Goal: Task Accomplishment & Management: Use online tool/utility

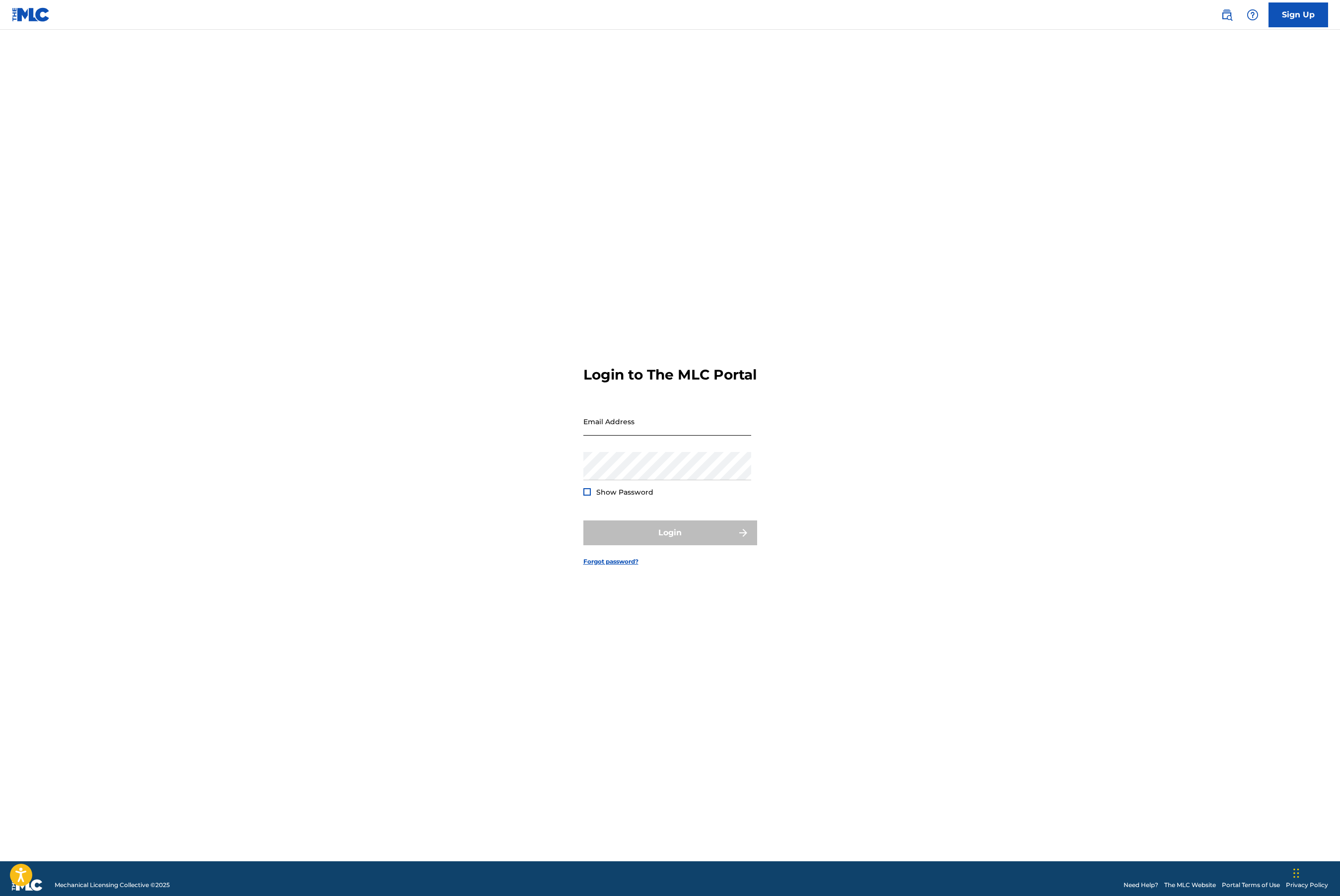
click at [637, 436] on input "Email Address" at bounding box center [666, 422] width 168 height 28
type input "[PERSON_NAME][EMAIL_ADDRESS][DOMAIN_NAME]"
click at [625, 496] on span "Show Password" at bounding box center [624, 492] width 57 height 9
click at [615, 497] on span "Show Password" at bounding box center [624, 493] width 57 height 11
click at [609, 492] on div "Password Show Password" at bounding box center [666, 474] width 168 height 45
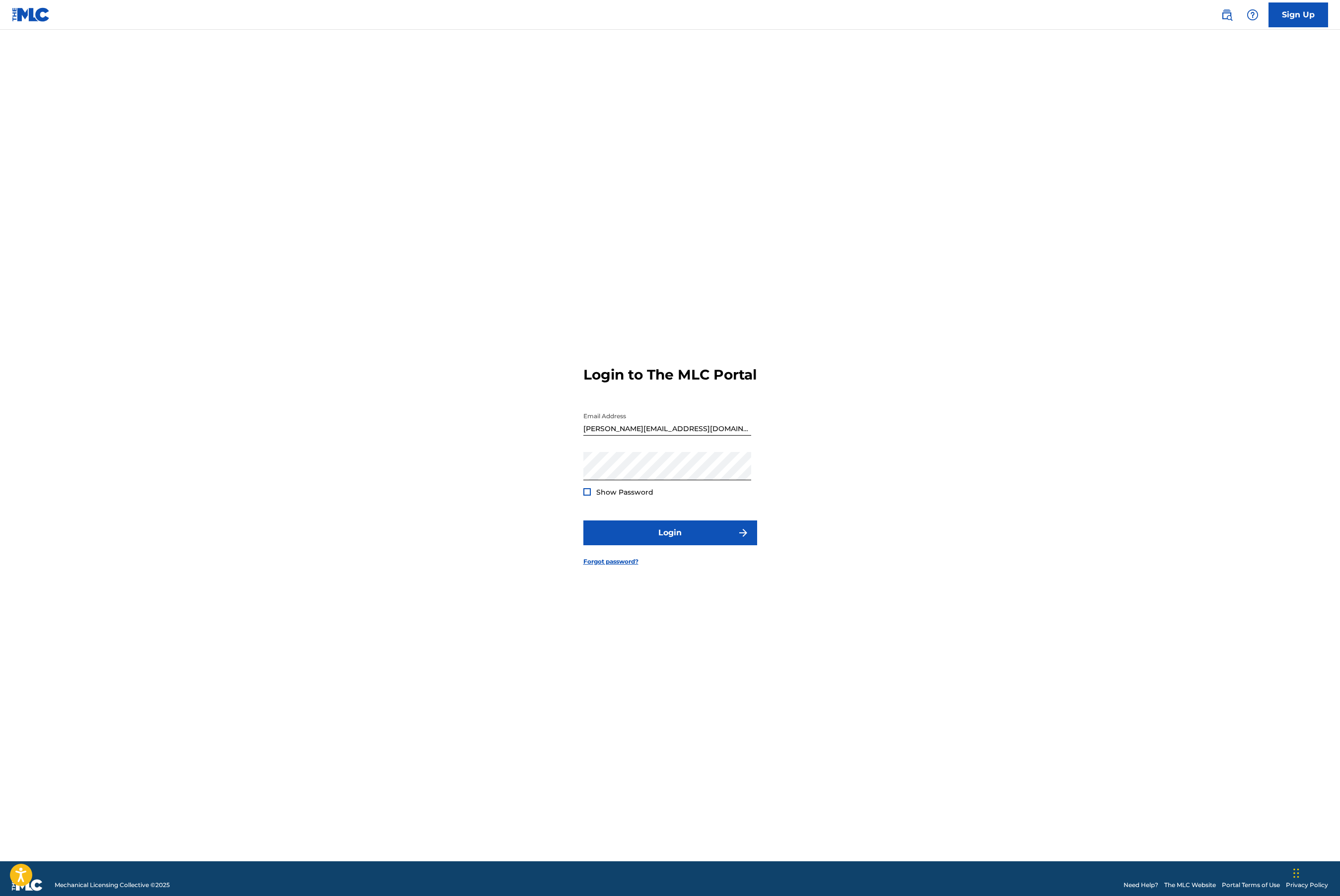
click at [608, 496] on span "Show Password" at bounding box center [624, 492] width 57 height 9
click at [612, 533] on button "Login" at bounding box center [669, 532] width 173 height 25
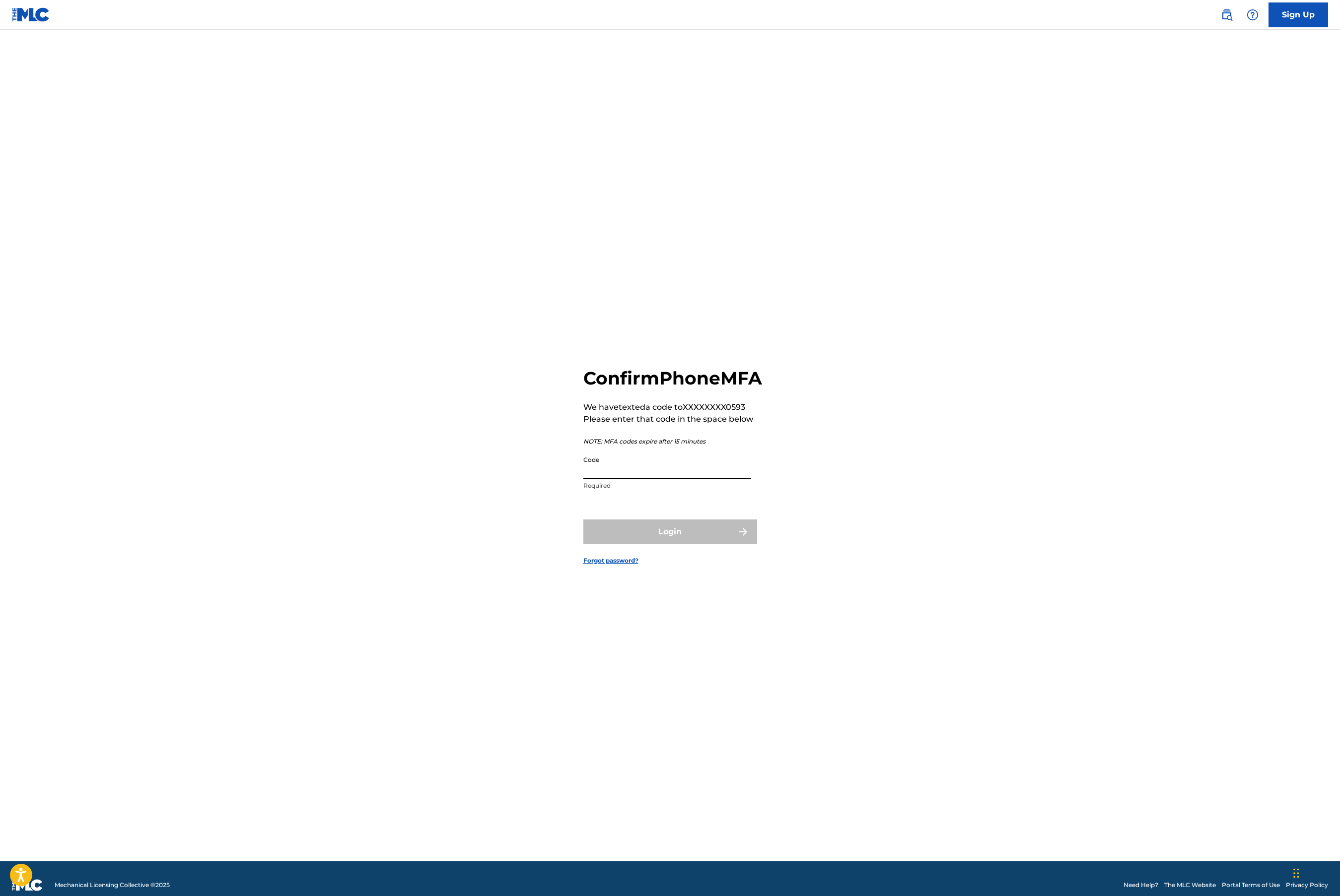
click at [635, 477] on input "Code" at bounding box center [666, 465] width 168 height 28
paste input "360807"
type input "360807"
click at [583, 519] on button "Login" at bounding box center [669, 532] width 173 height 25
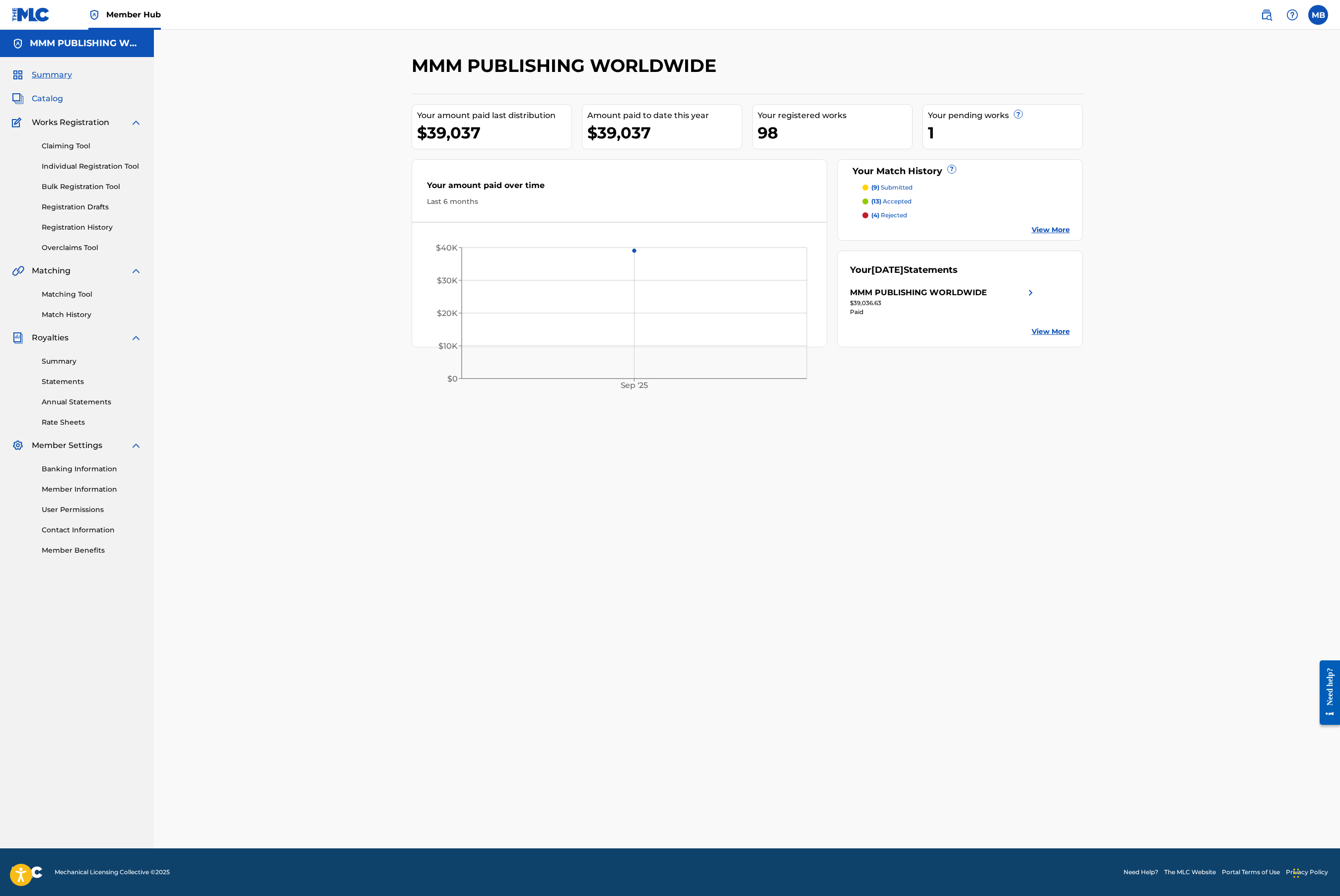
click at [51, 98] on span "Catalog" at bounding box center [48, 99] width 32 height 12
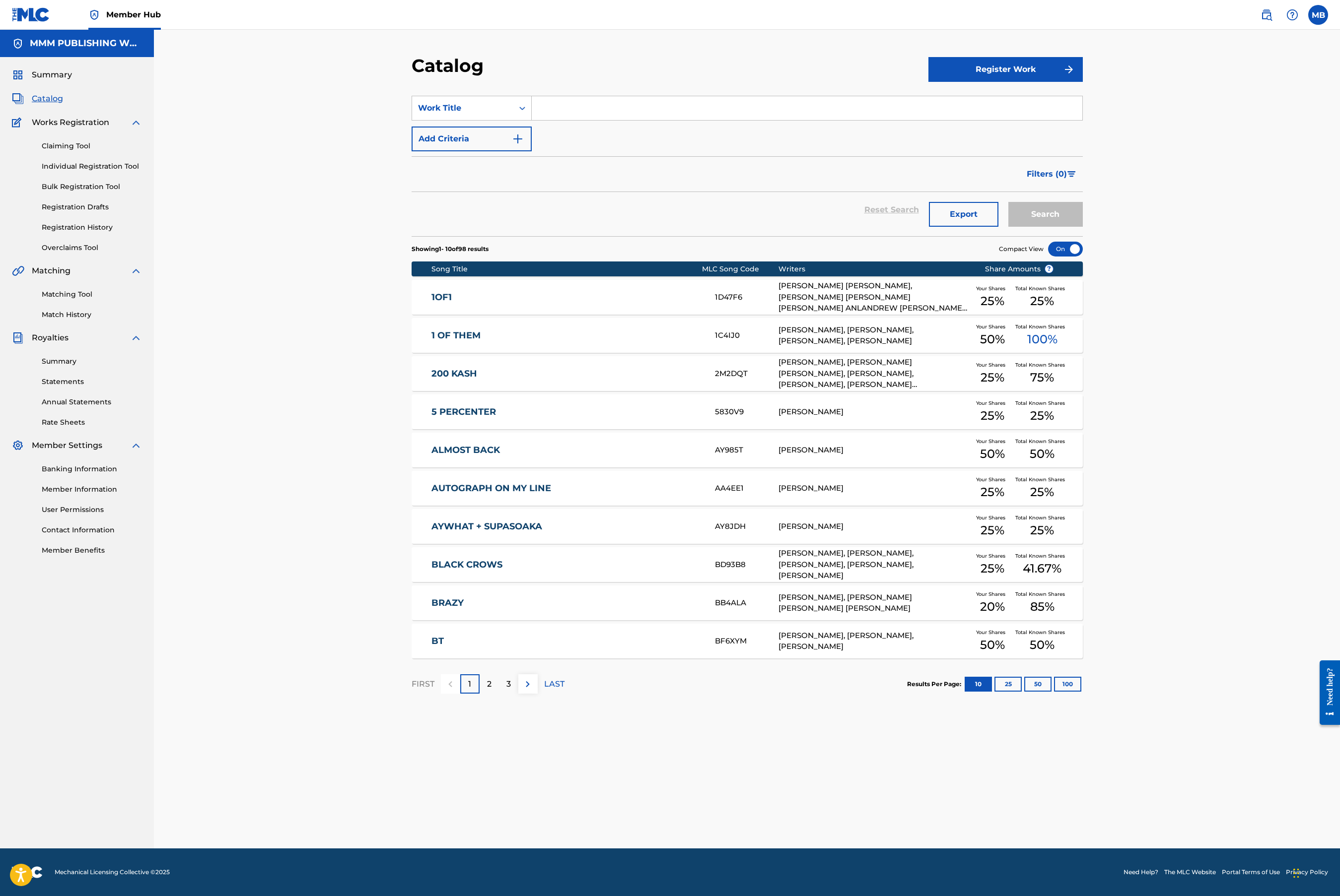
click at [54, 67] on div "Summary Catalog Works Registration Claiming Tool Individual Registration Tool B…" at bounding box center [77, 312] width 154 height 510
click at [54, 70] on span "Summary" at bounding box center [52, 75] width 40 height 12
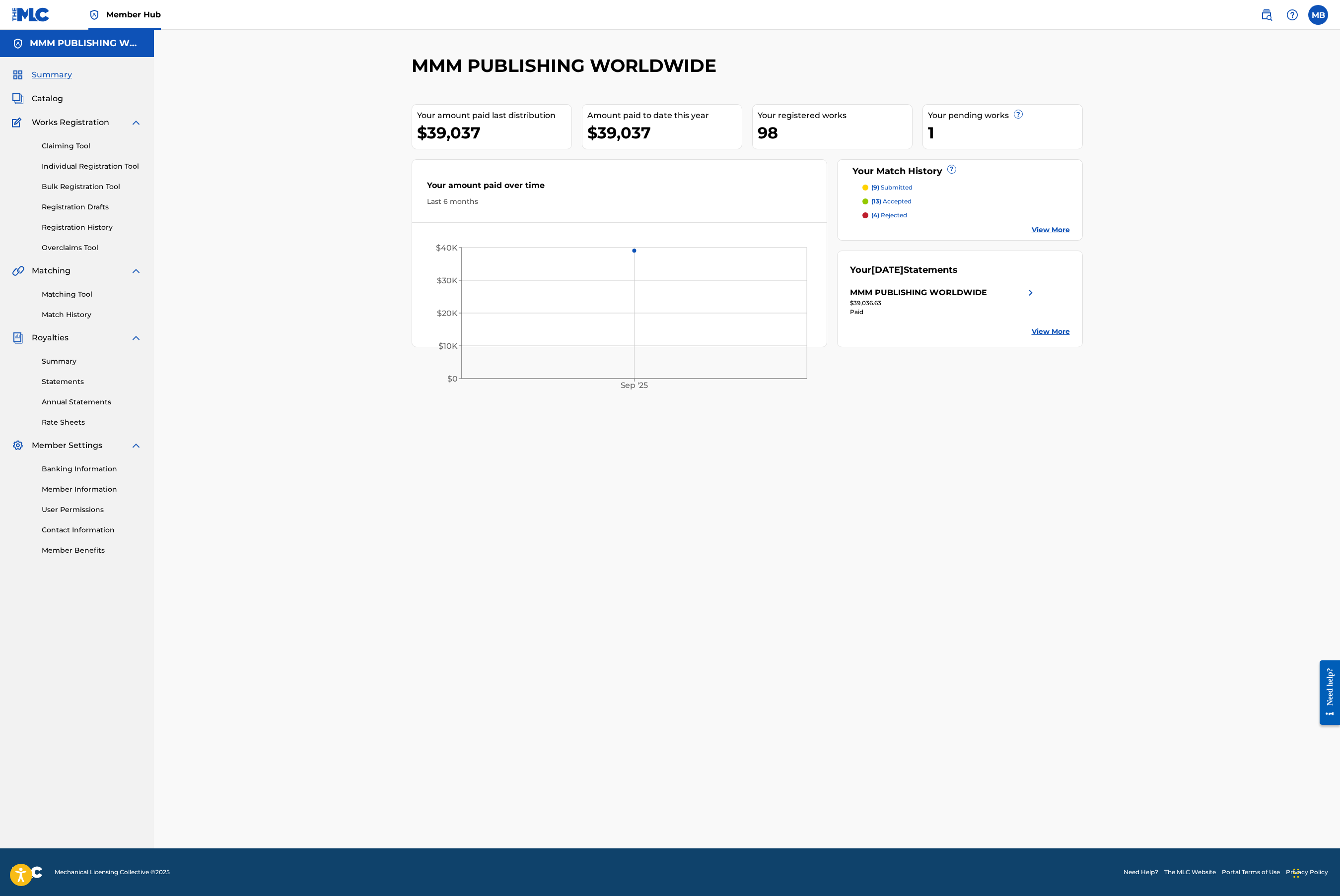
click at [111, 12] on span "Member Hub" at bounding box center [134, 14] width 55 height 11
click at [25, 21] on img at bounding box center [31, 14] width 38 height 14
click at [122, 10] on span "Member Hub" at bounding box center [134, 14] width 55 height 11
click at [63, 246] on link "Overclaims Tool" at bounding box center [92, 248] width 100 height 11
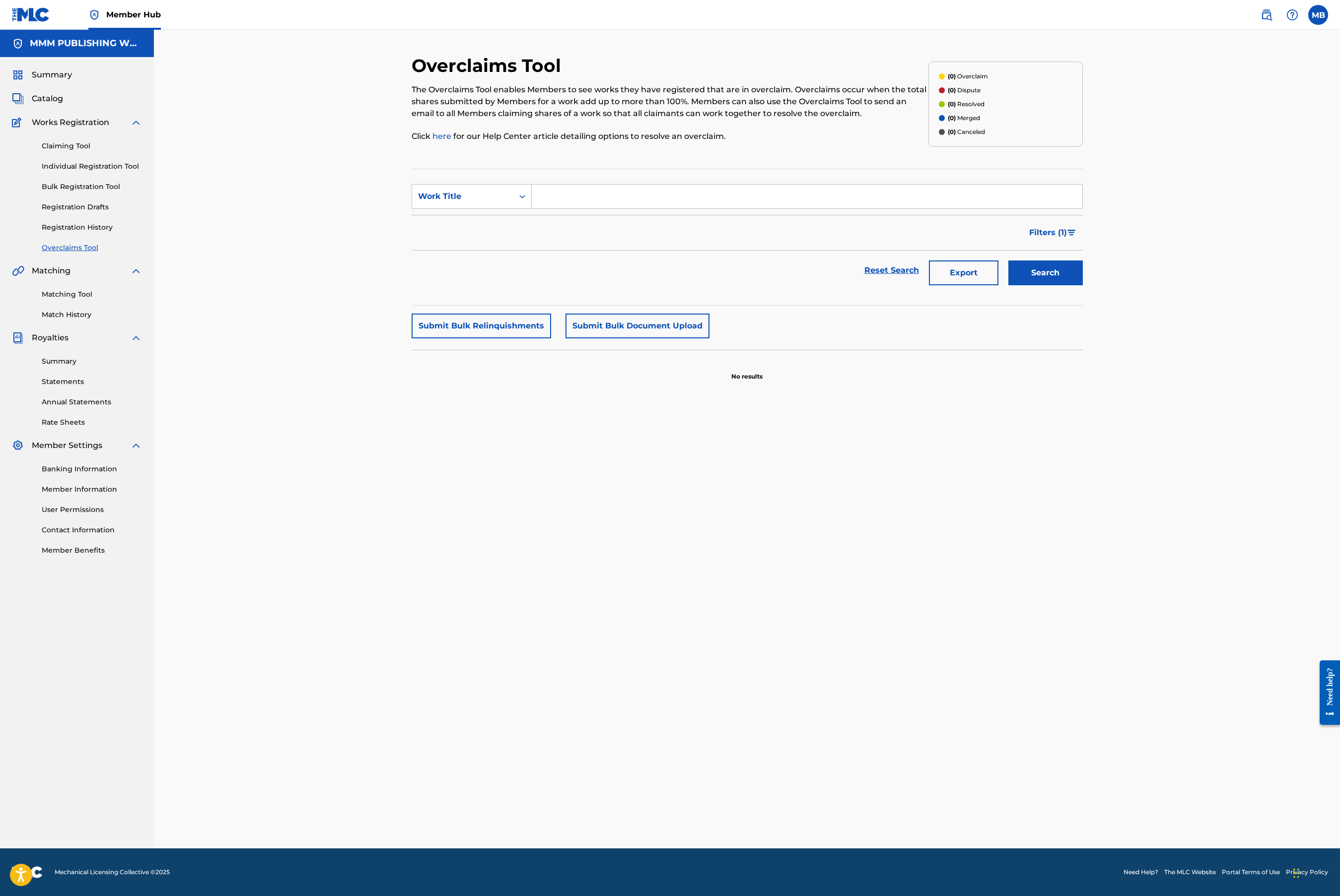
click at [83, 151] on div "Claiming Tool Individual Registration Tool Bulk Registration Tool Registration …" at bounding box center [77, 191] width 130 height 125
click at [85, 142] on link "Claiming Tool" at bounding box center [92, 146] width 100 height 11
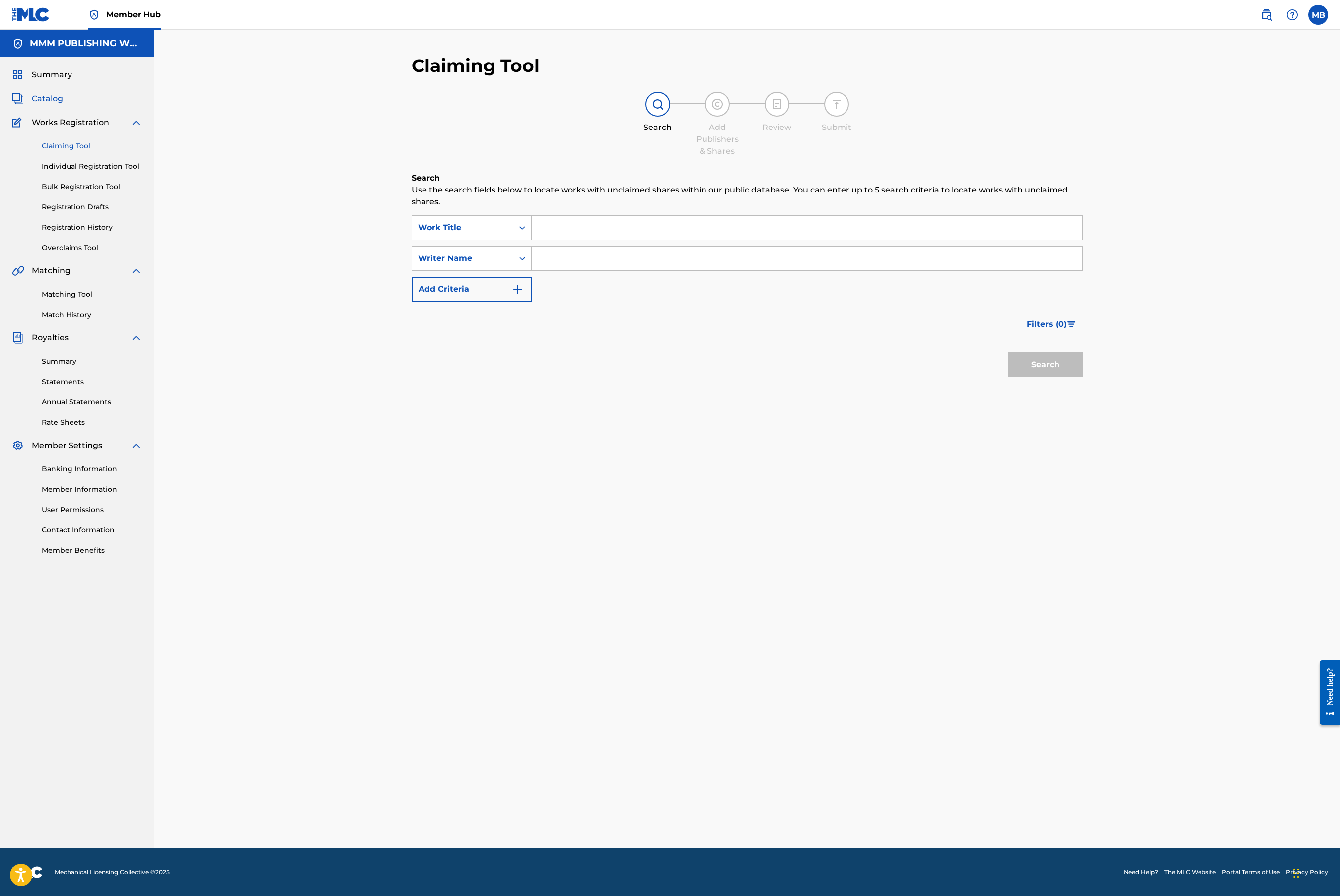
click at [49, 96] on span "Catalog" at bounding box center [48, 99] width 32 height 12
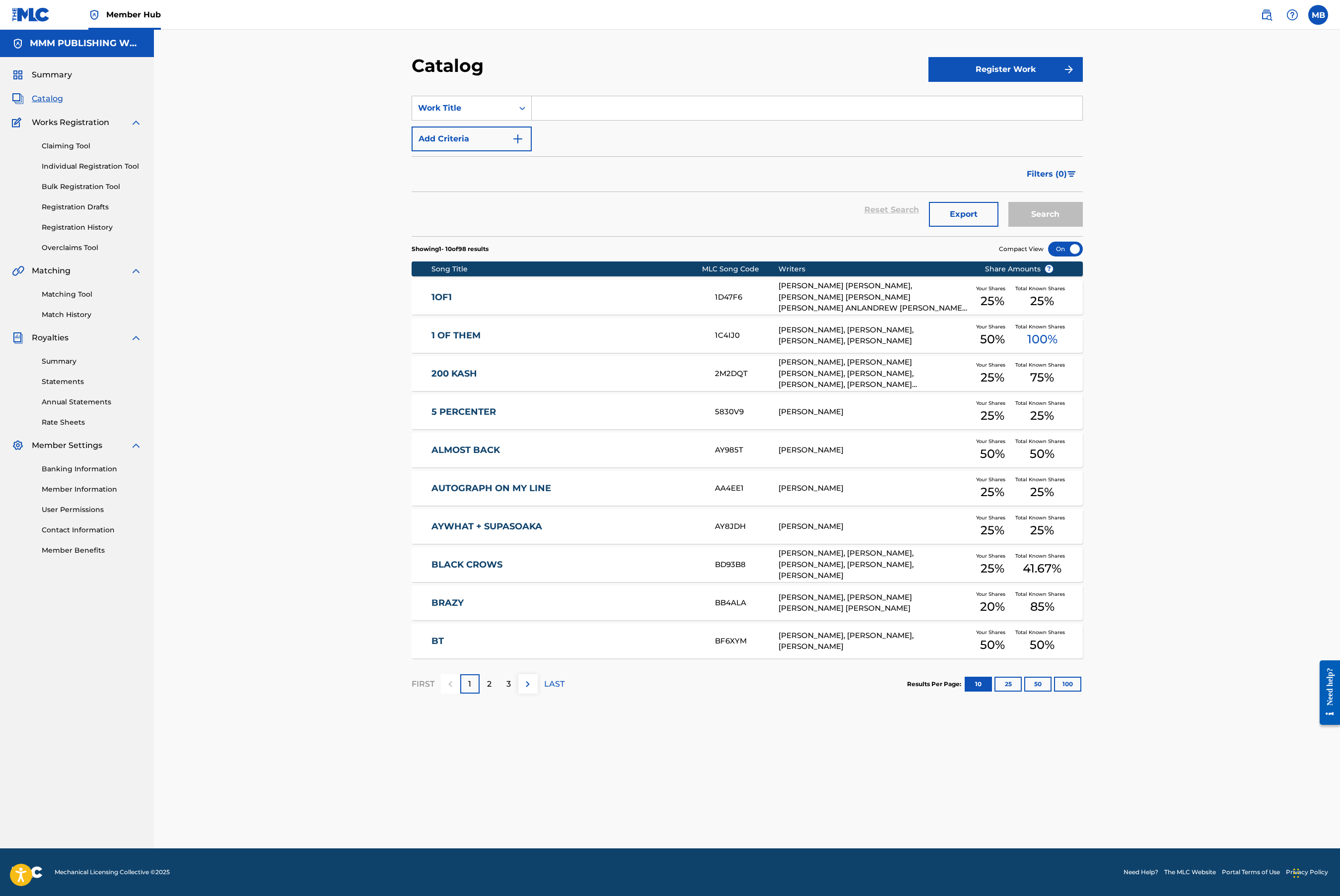
click at [559, 109] on input "Search Form" at bounding box center [806, 107] width 550 height 24
type input "fast"
click at [1008, 202] on button "Search" at bounding box center [1045, 214] width 75 height 25
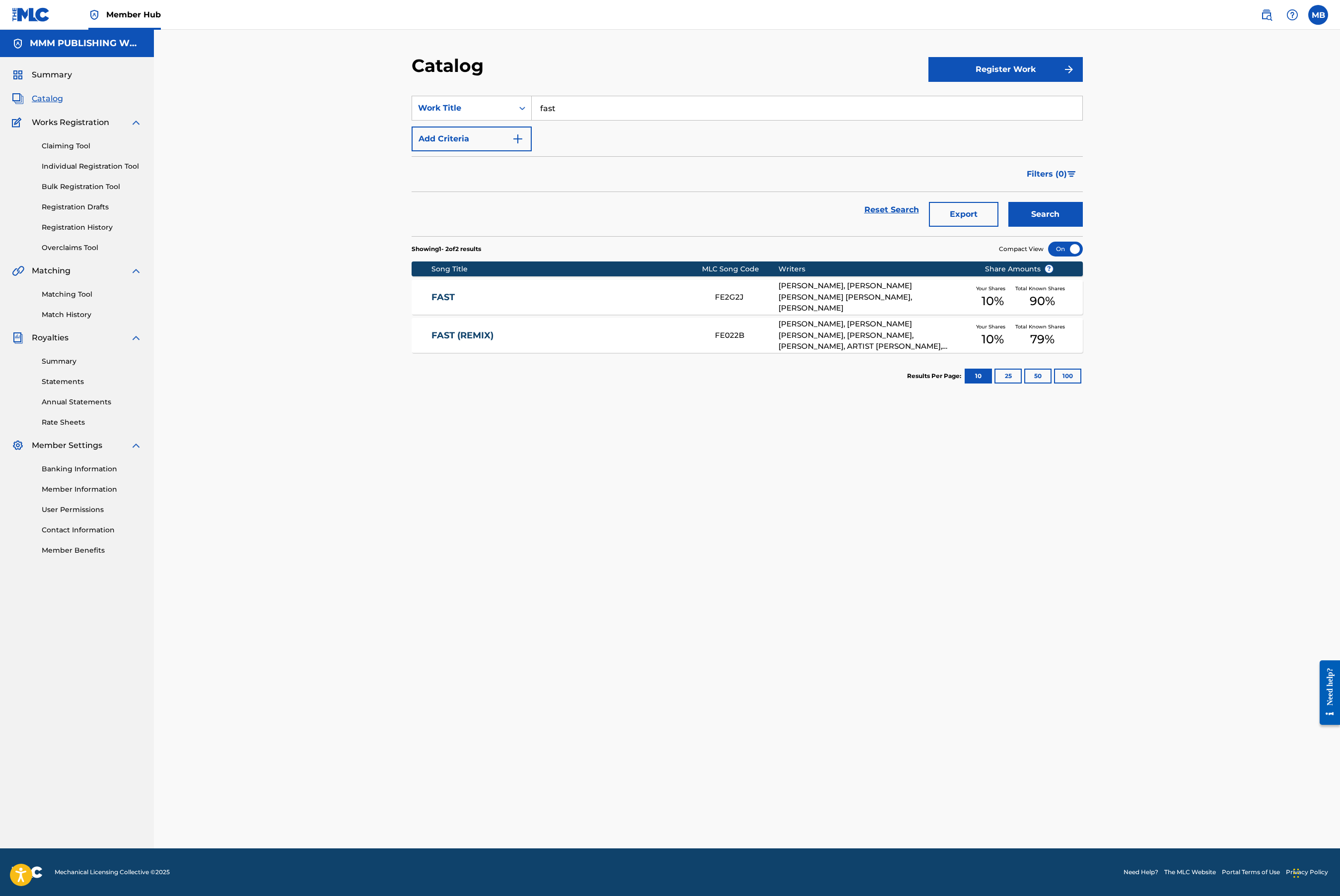
click at [552, 332] on link "FAST (REMIX)" at bounding box center [566, 335] width 270 height 11
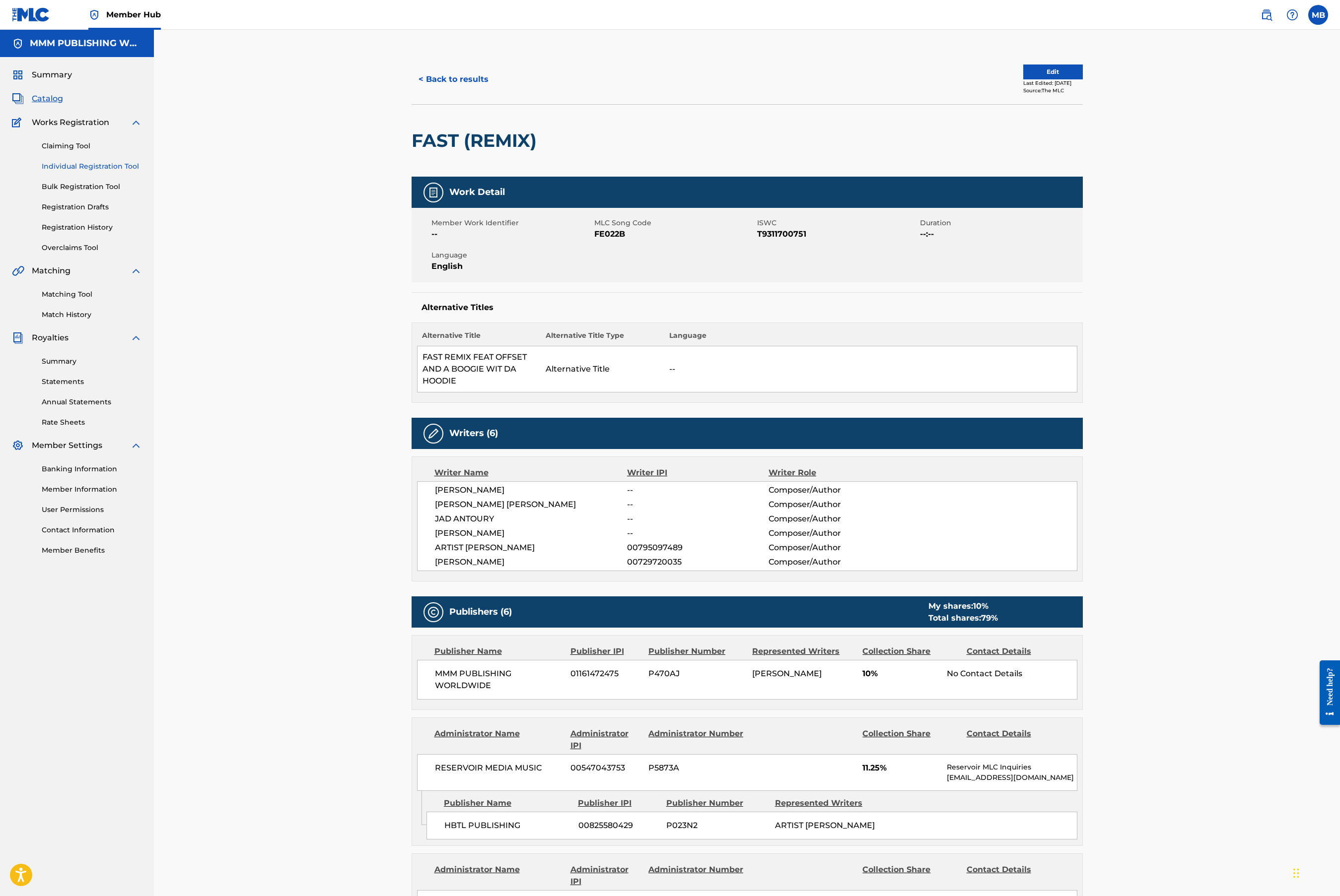
click at [107, 162] on link "Individual Registration Tool" at bounding box center [92, 166] width 100 height 11
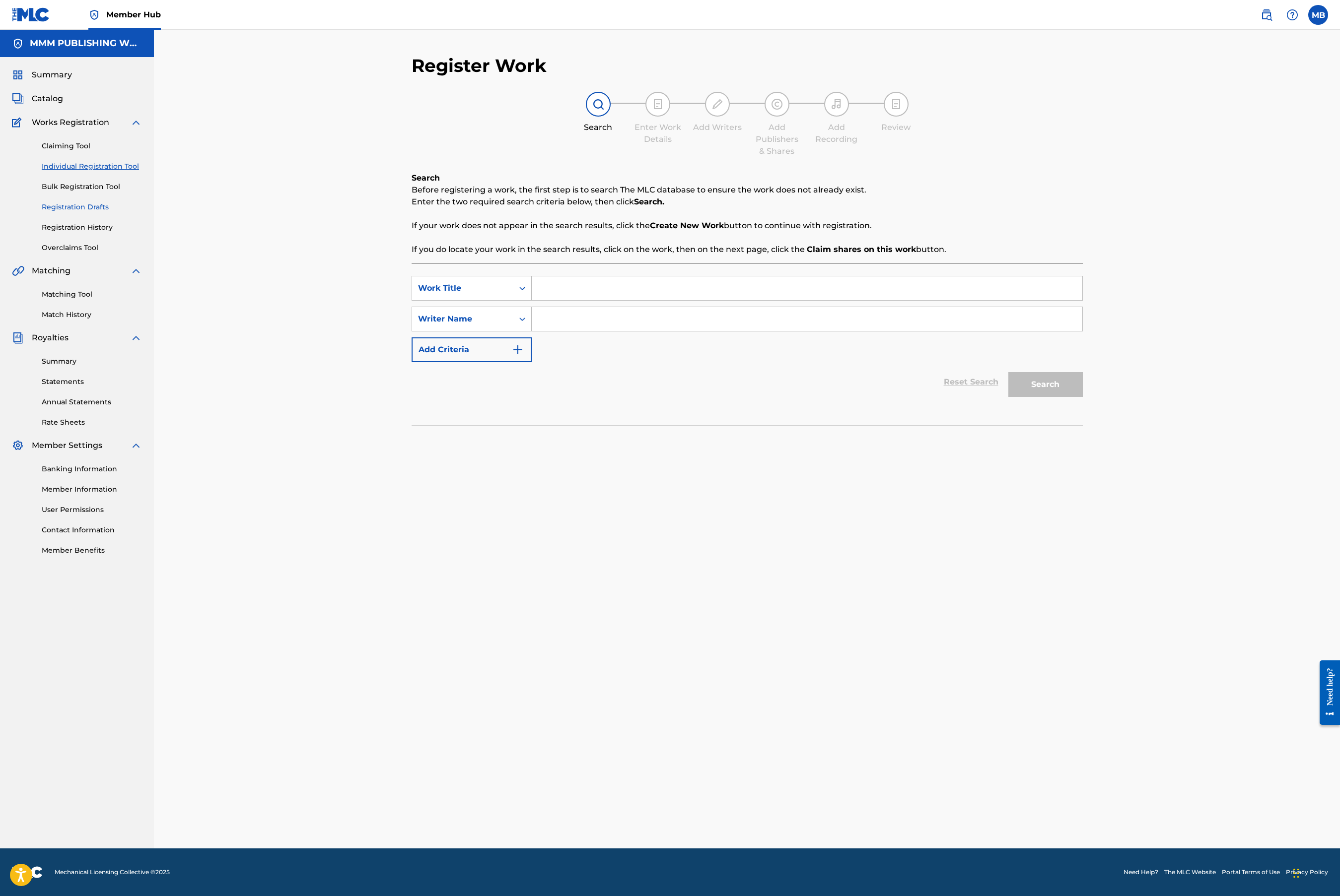
click at [92, 209] on link "Registration Drafts" at bounding box center [92, 207] width 100 height 11
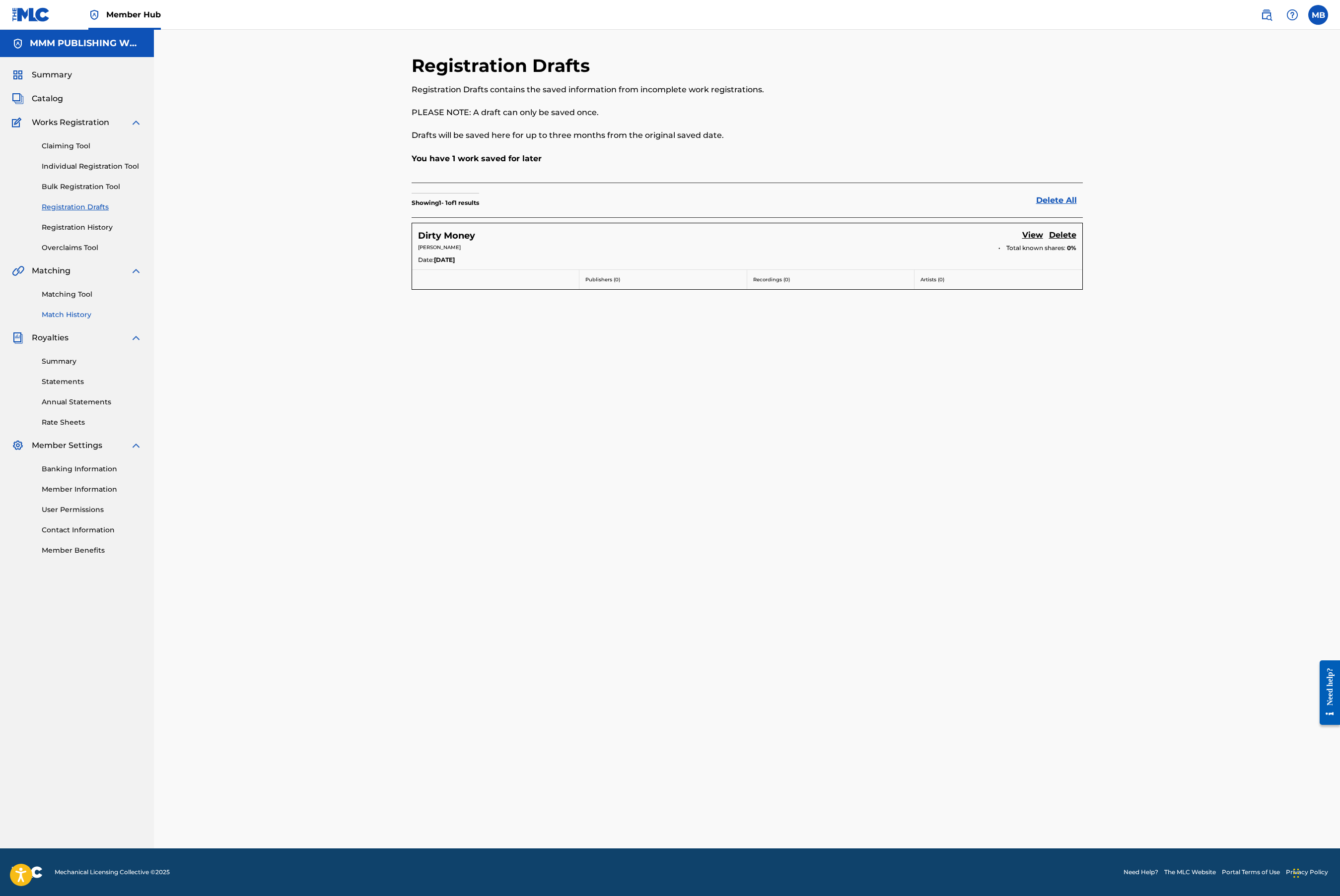
click at [76, 313] on link "Match History" at bounding box center [92, 315] width 100 height 11
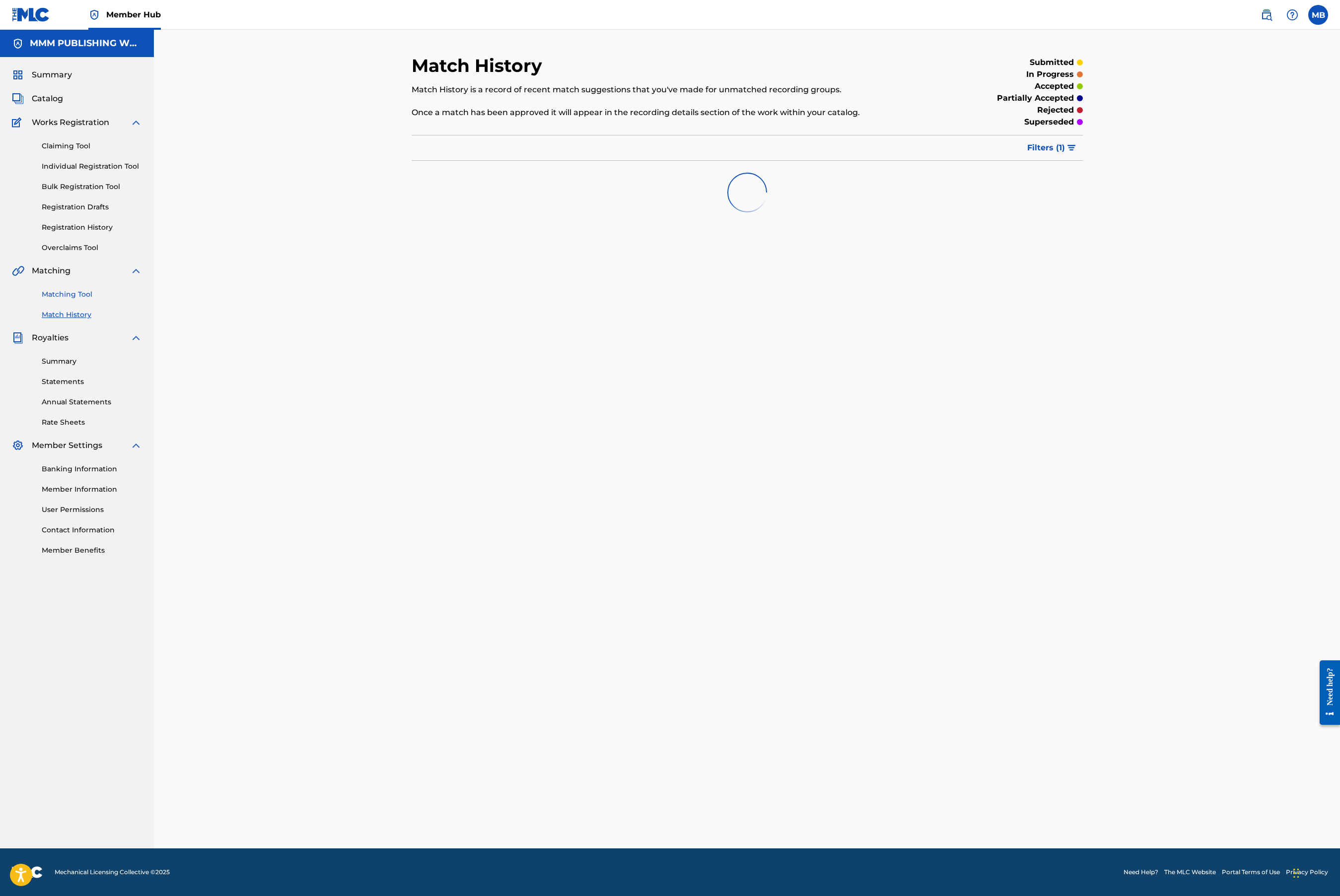
click at [76, 295] on link "Matching Tool" at bounding box center [92, 295] width 100 height 11
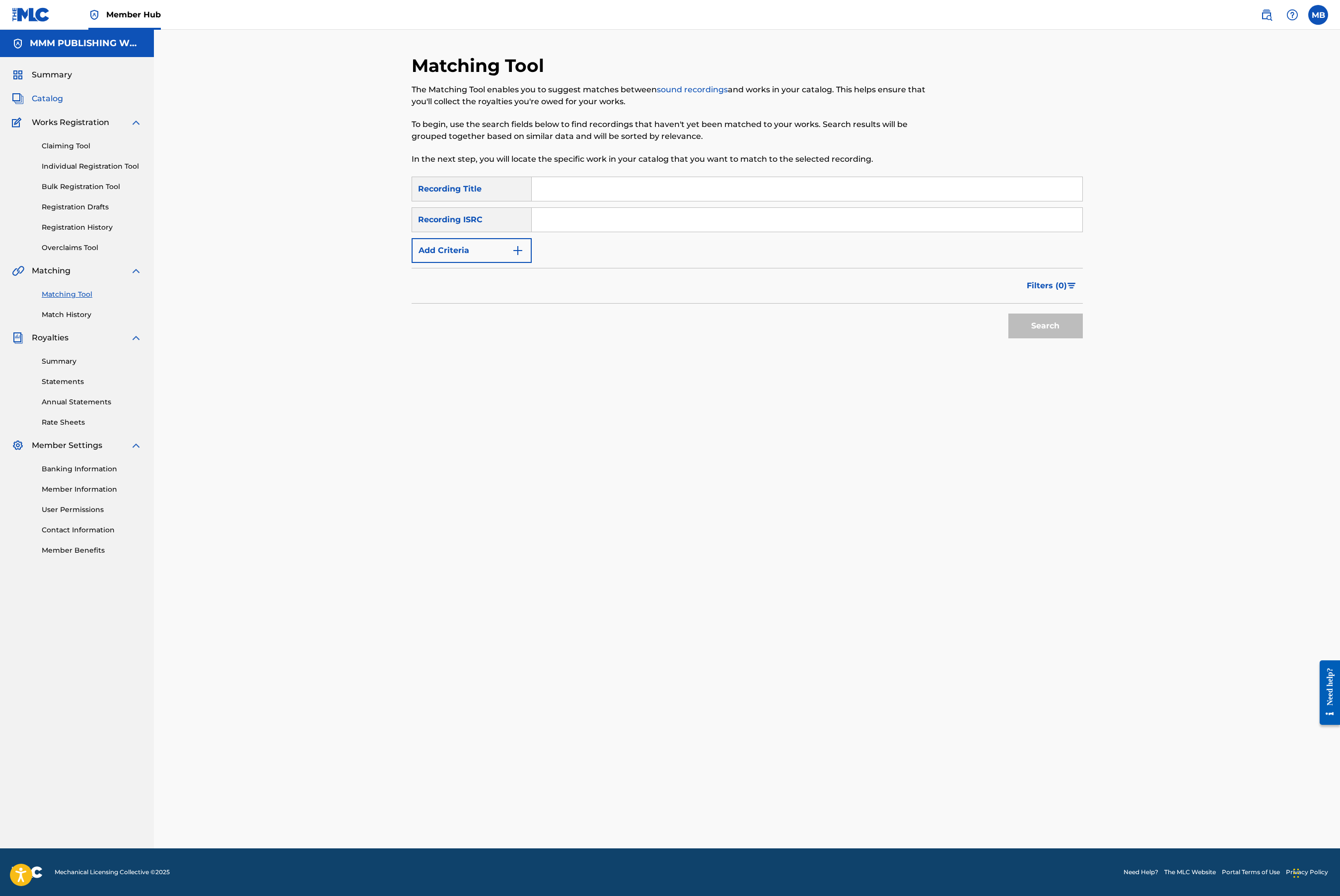
click at [51, 99] on span "Catalog" at bounding box center [48, 99] width 32 height 12
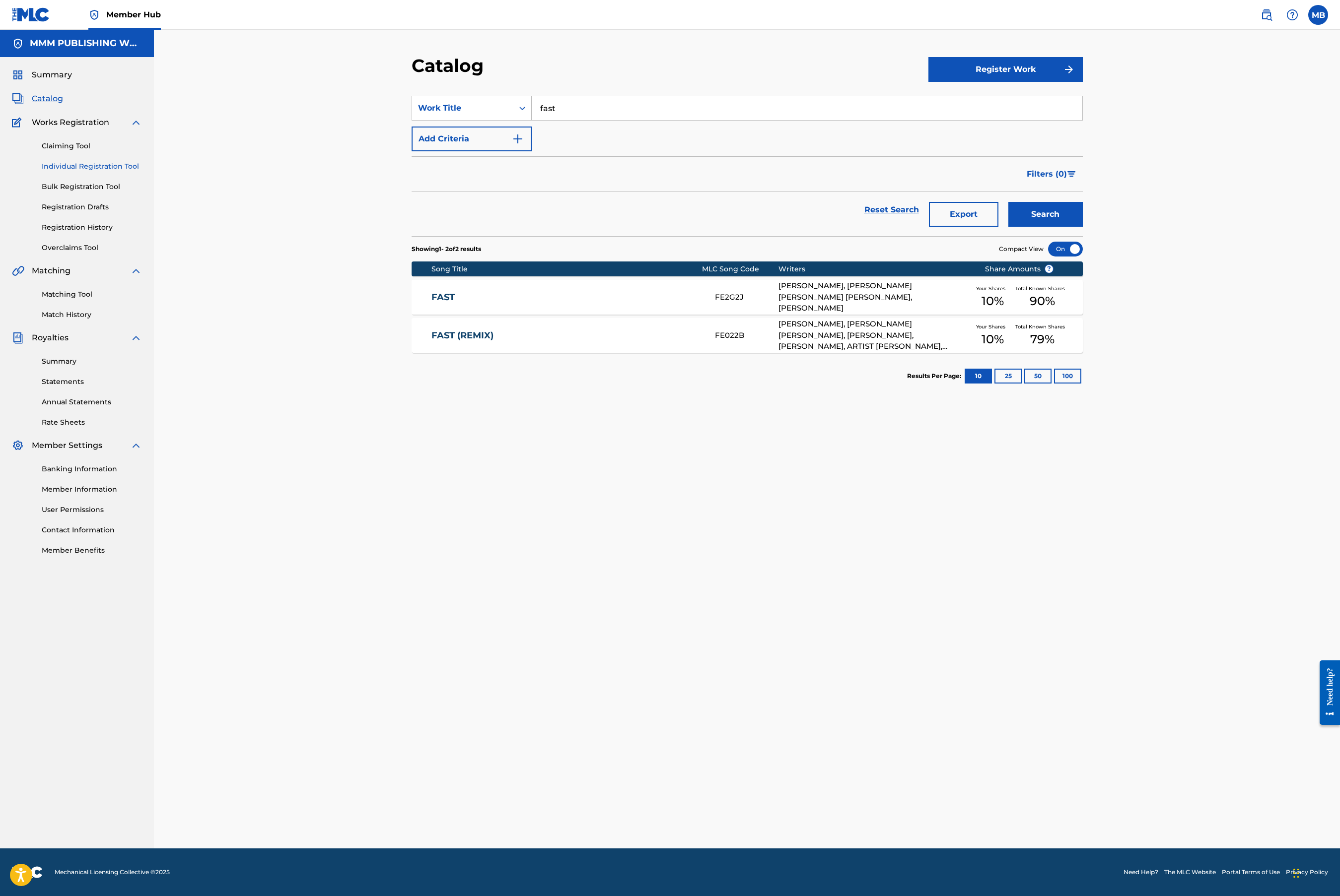
click at [76, 165] on link "Individual Registration Tool" at bounding box center [92, 166] width 100 height 11
